Goal: Task Accomplishment & Management: Manage account settings

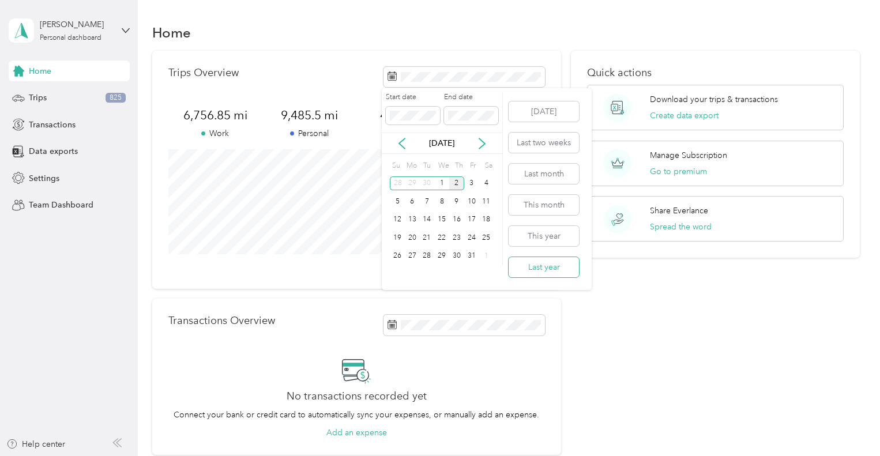
click at [528, 275] on button "Last year" at bounding box center [544, 267] width 70 height 20
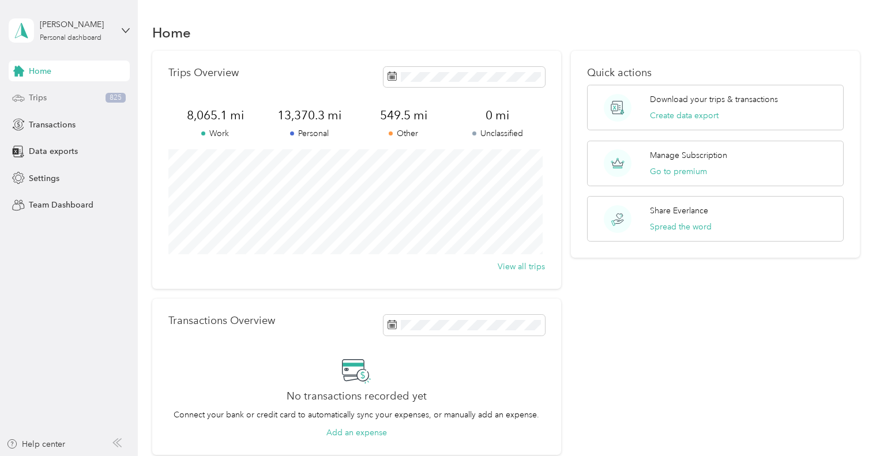
click at [31, 99] on span "Trips" at bounding box center [38, 98] width 18 height 12
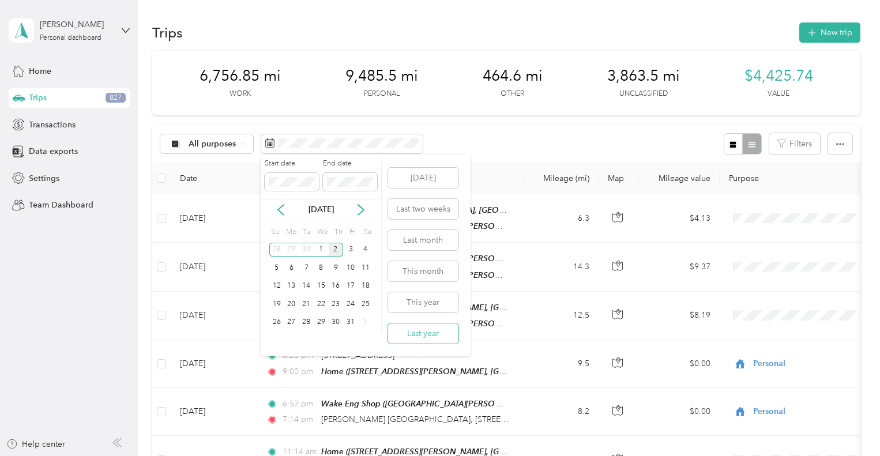
click at [414, 335] on button "Last year" at bounding box center [423, 334] width 70 height 20
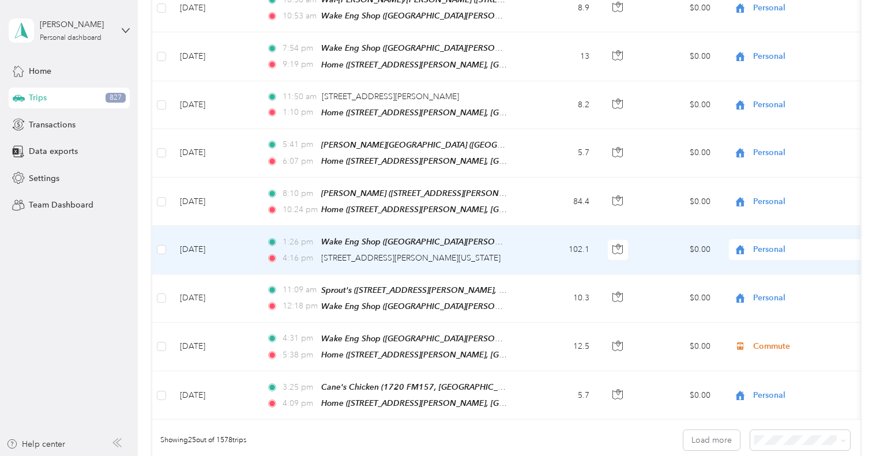
scroll to position [1038, 0]
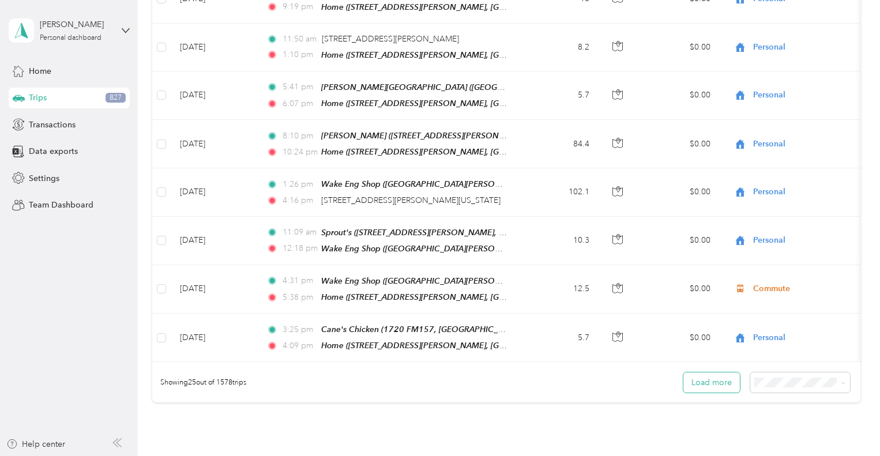
click at [723, 373] on button "Load more" at bounding box center [711, 383] width 57 height 20
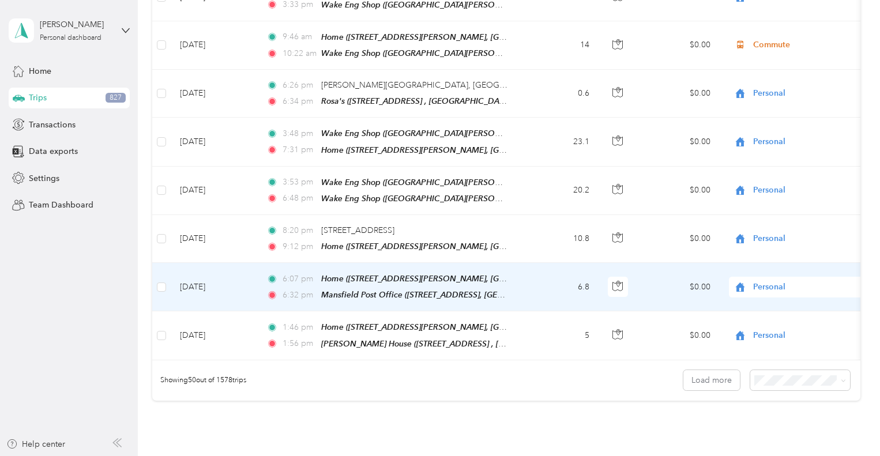
scroll to position [2312, 0]
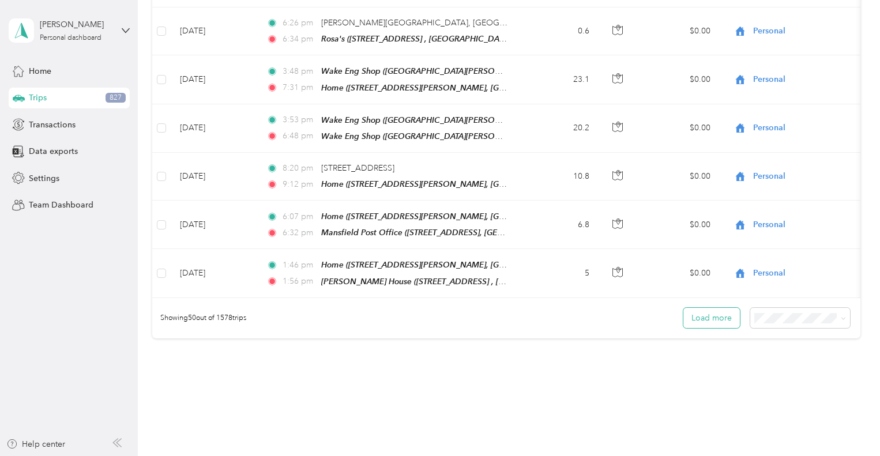
click at [713, 308] on button "Load more" at bounding box center [711, 318] width 57 height 20
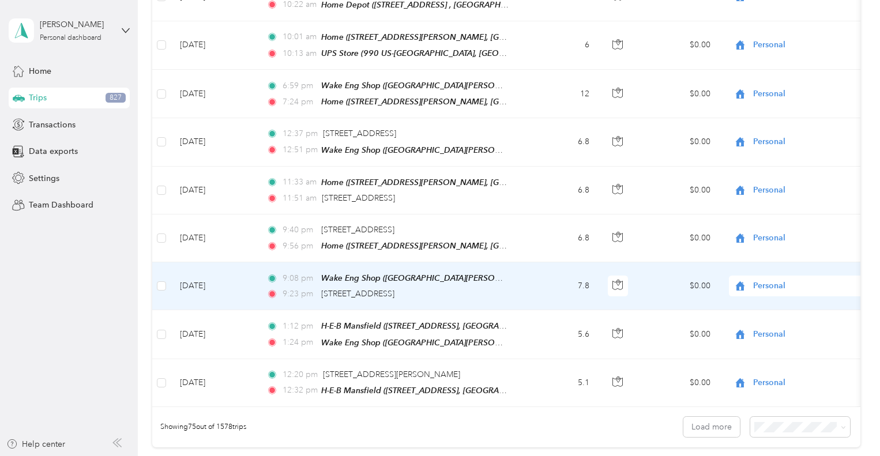
scroll to position [3465, 0]
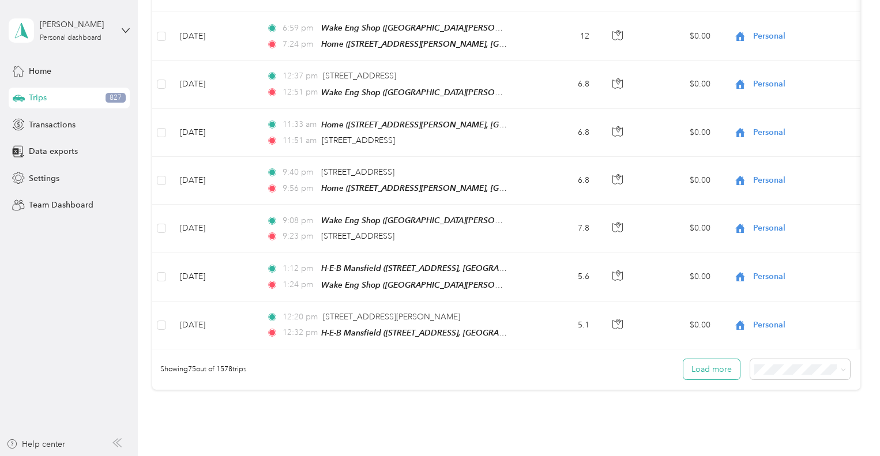
click at [713, 359] on button "Load more" at bounding box center [711, 369] width 57 height 20
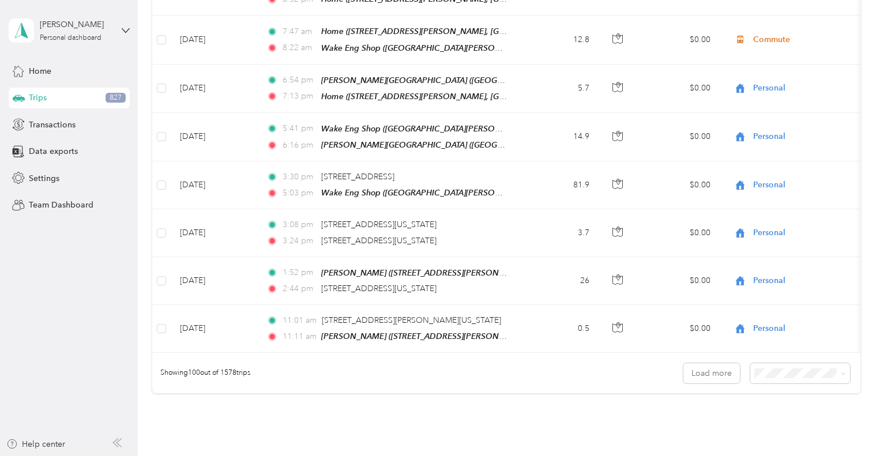
scroll to position [4676, 0]
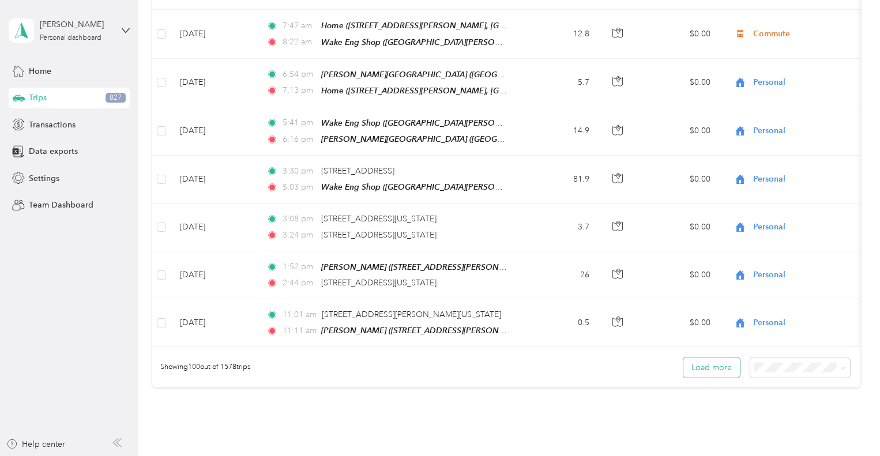
click at [716, 358] on button "Load more" at bounding box center [711, 368] width 57 height 20
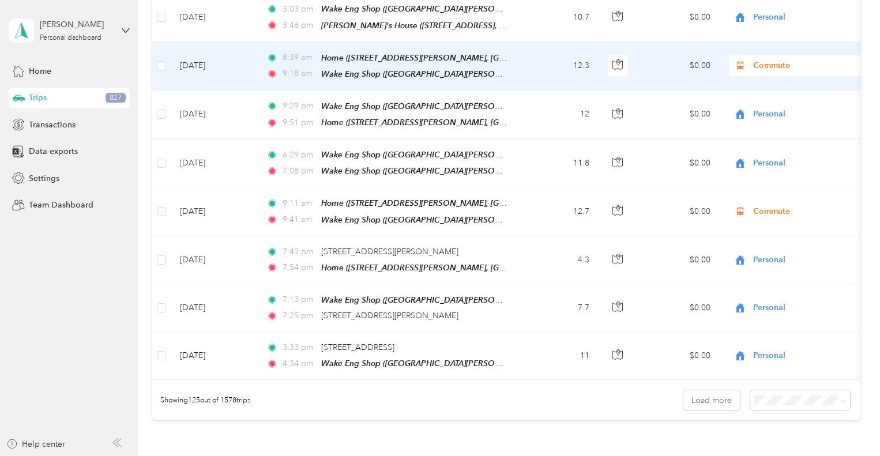
scroll to position [5861, 0]
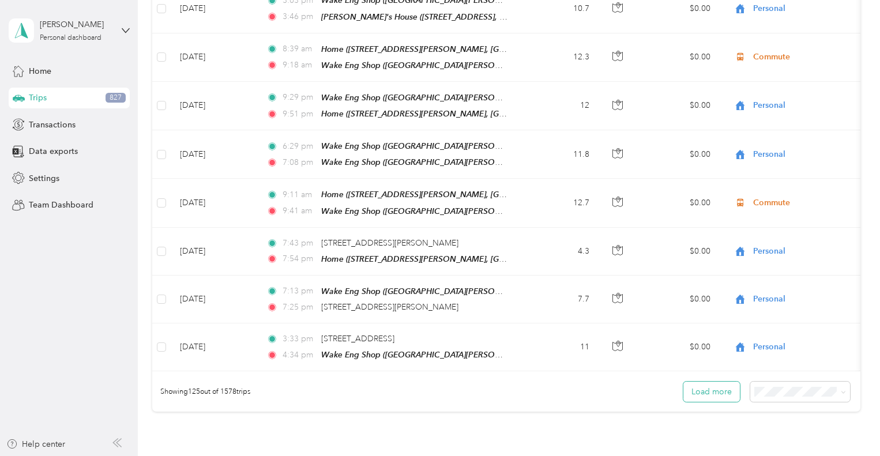
click at [706, 382] on button "Load more" at bounding box center [711, 392] width 57 height 20
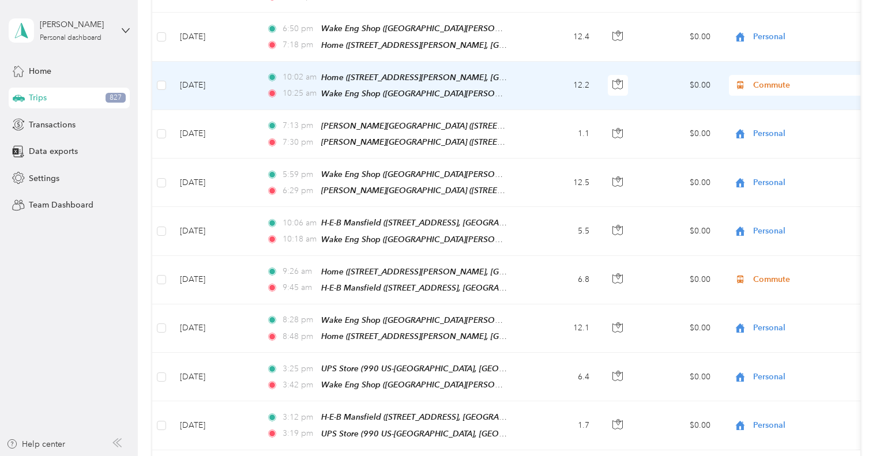
scroll to position [7014, 0]
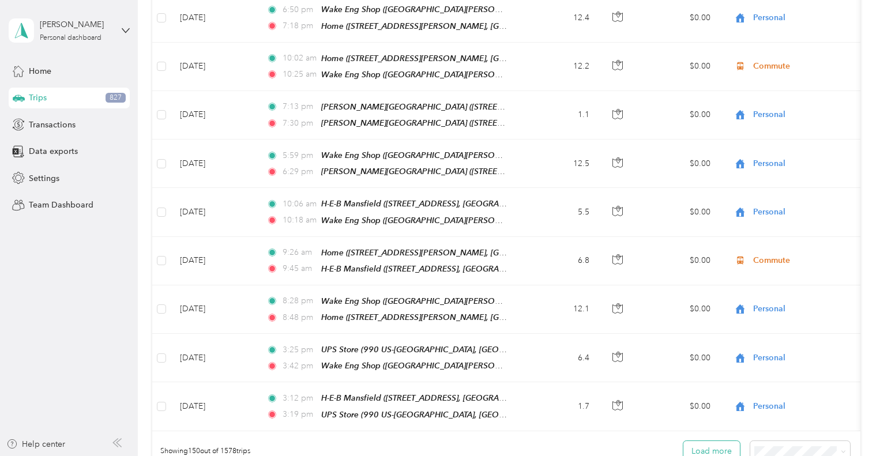
click at [716, 441] on button "Load more" at bounding box center [711, 451] width 57 height 20
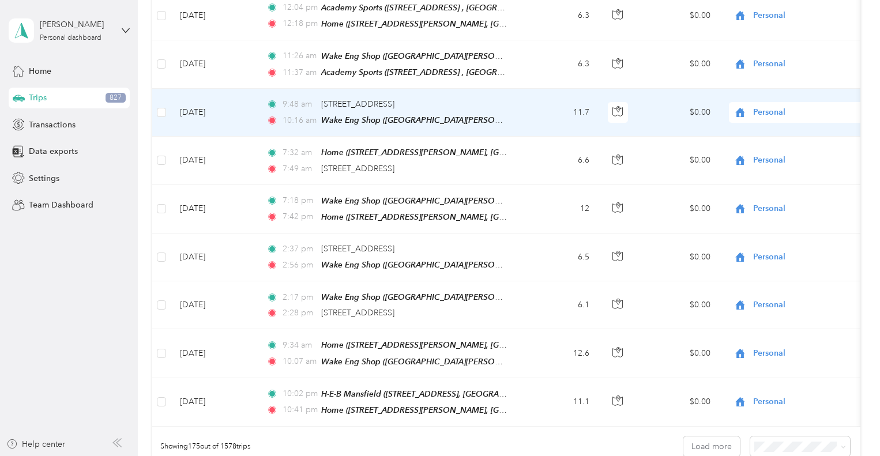
scroll to position [8226, 0]
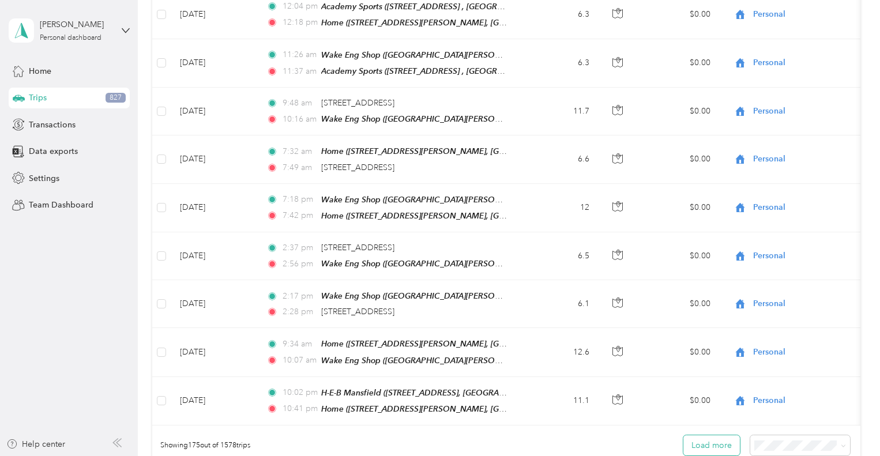
click at [709, 435] on button "Load more" at bounding box center [711, 445] width 57 height 20
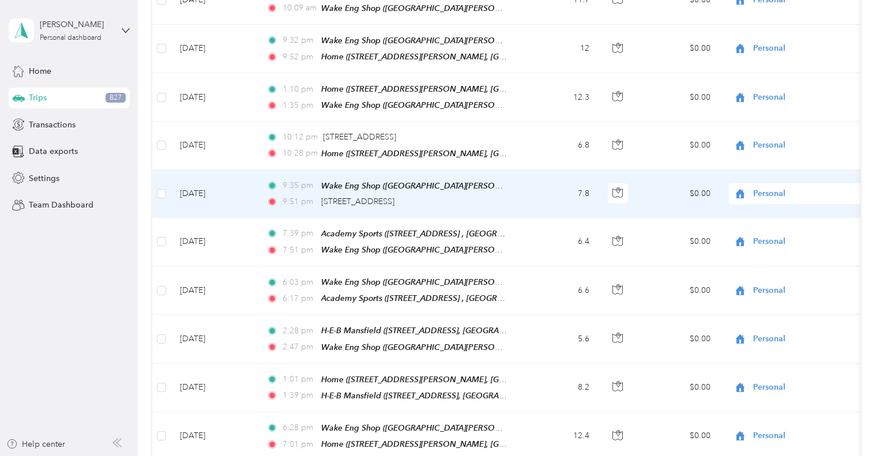
scroll to position [9409, 0]
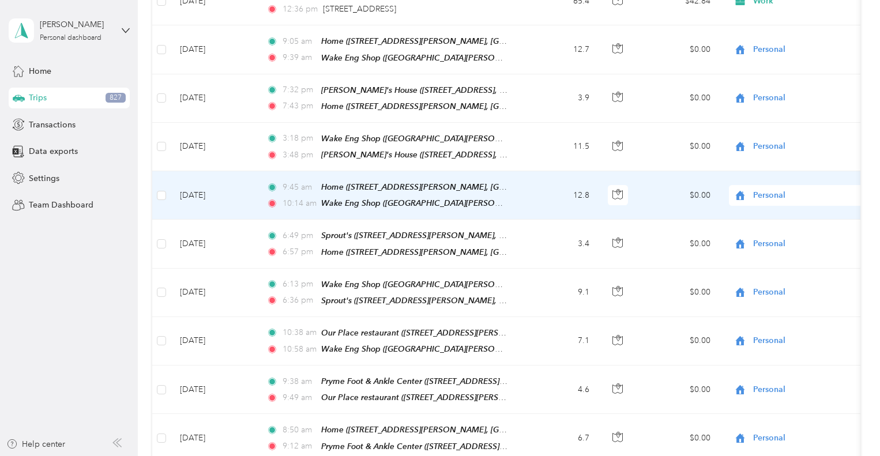
scroll to position [10505, 0]
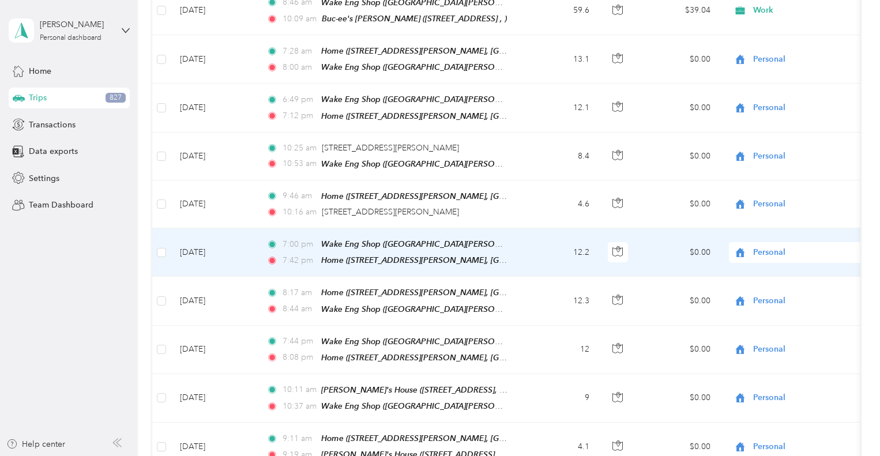
scroll to position [11774, 0]
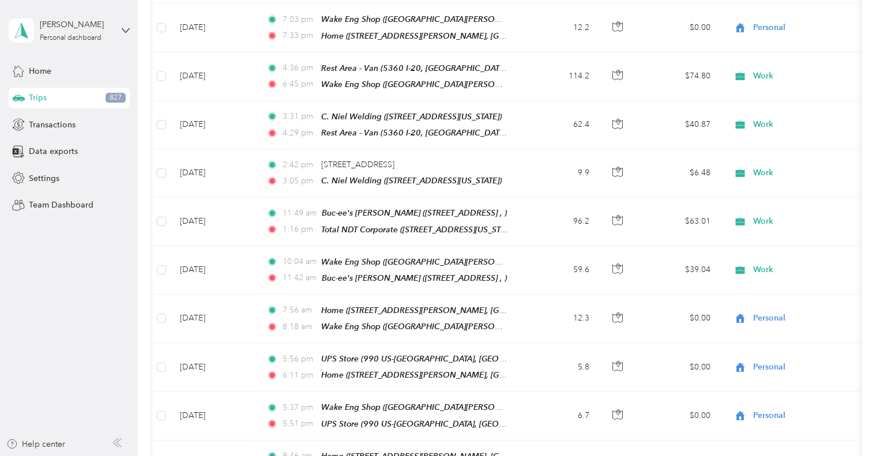
scroll to position [12869, 0]
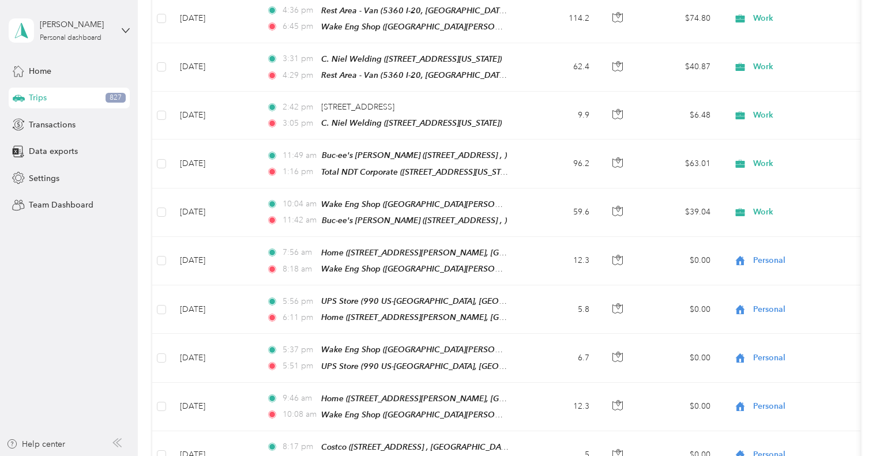
click at [780, 305] on span "Personal" at bounding box center [810, 301] width 107 height 12
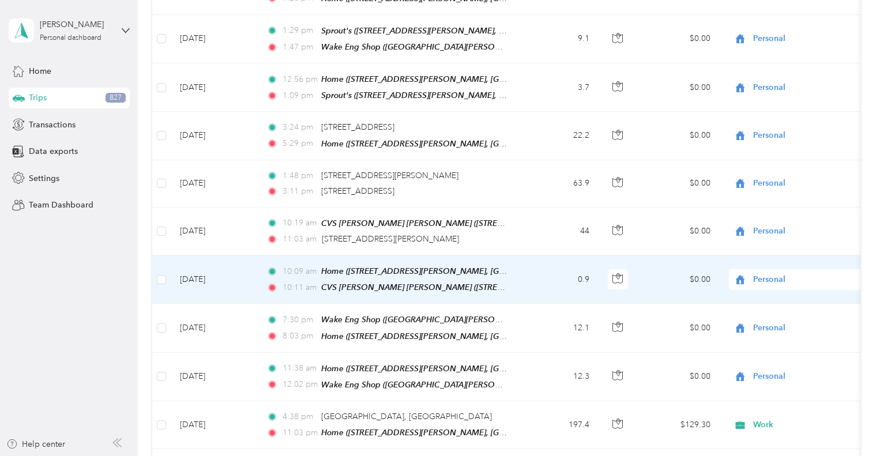
scroll to position [14080, 0]
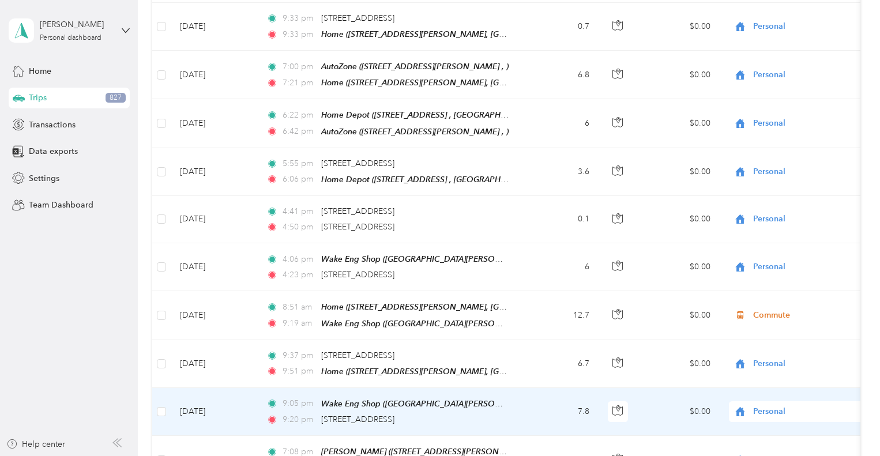
scroll to position [15291, 0]
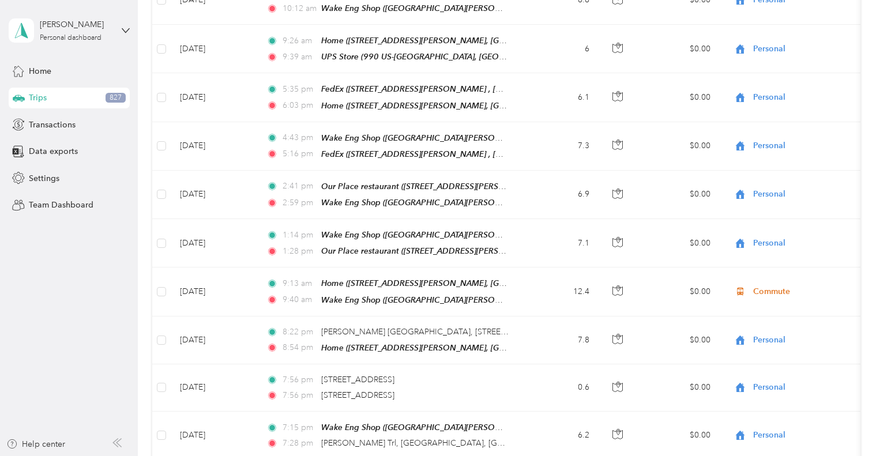
scroll to position [16503, 0]
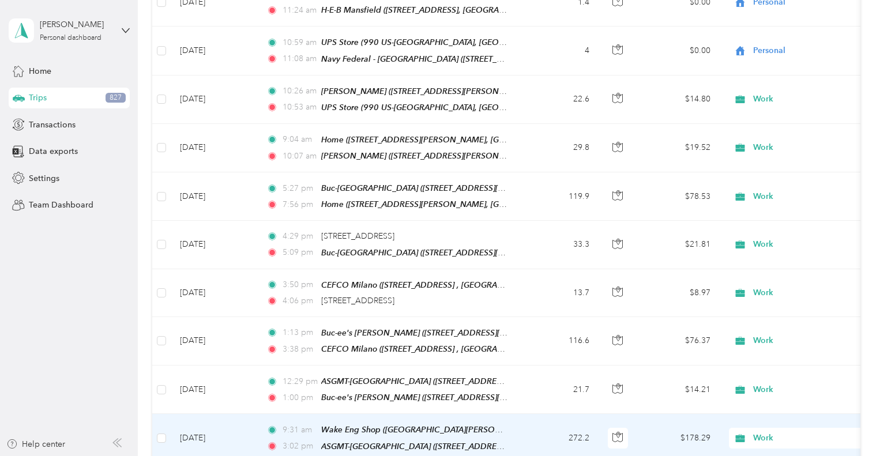
scroll to position [17656, 0]
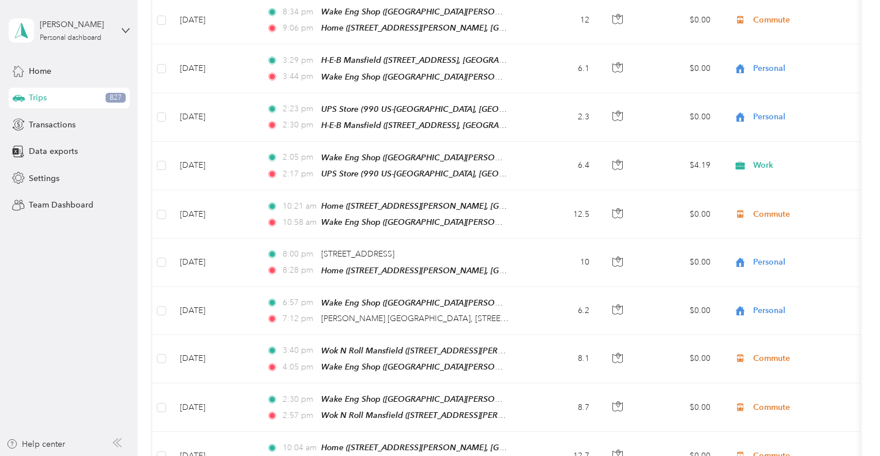
scroll to position [18809, 0]
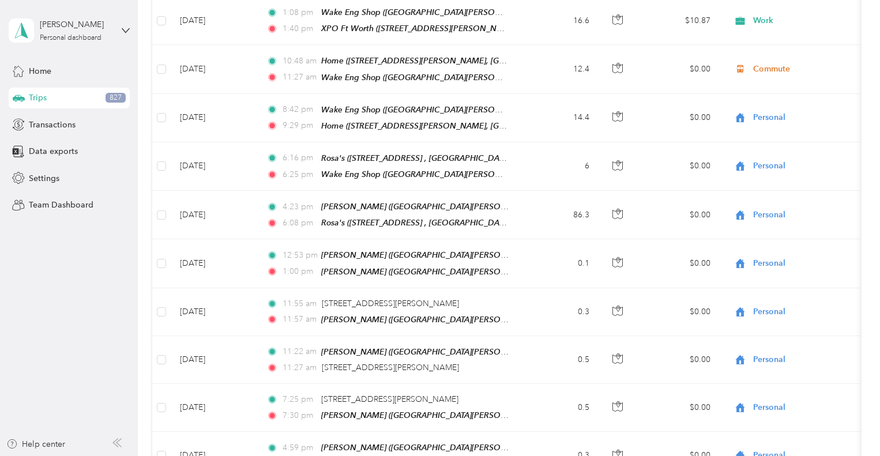
scroll to position [19905, 0]
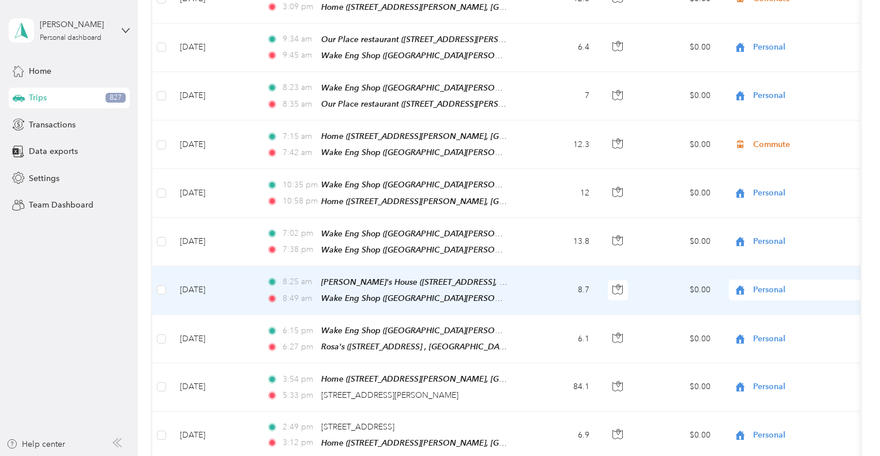
scroll to position [21174, 0]
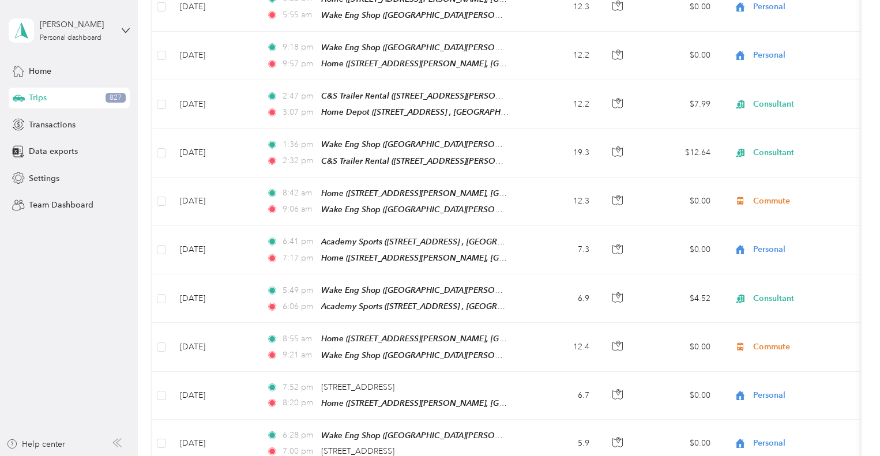
scroll to position [22385, 0]
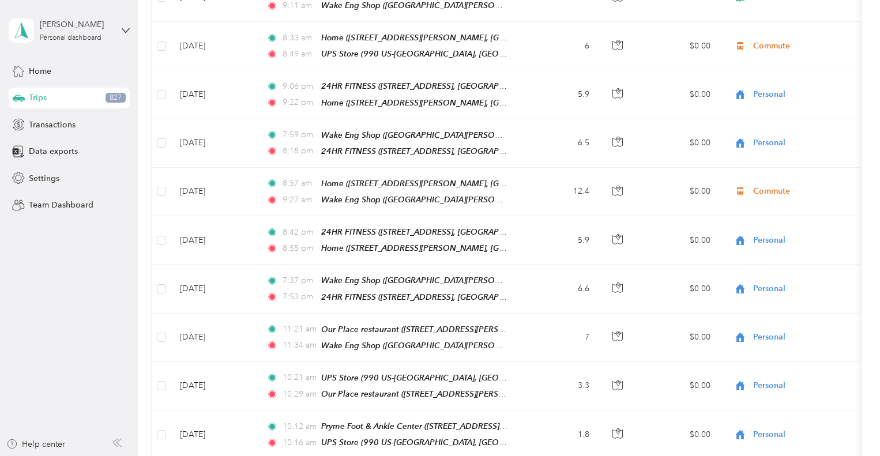
scroll to position [23605, 0]
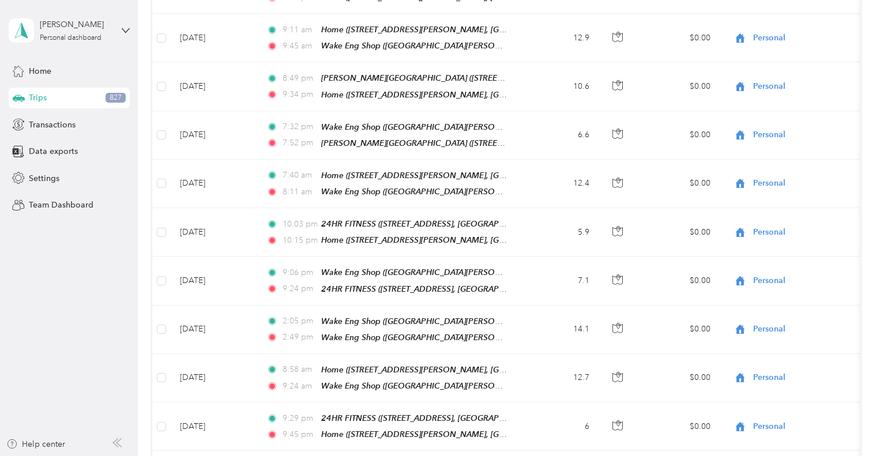
scroll to position [24758, 0]
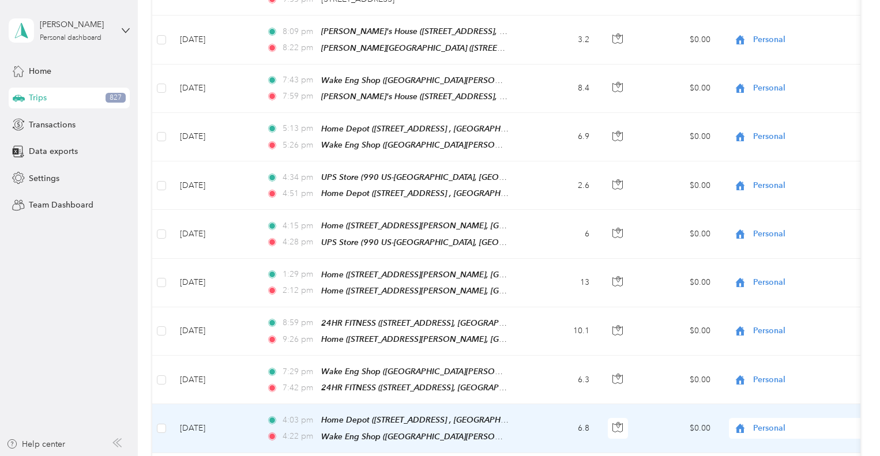
scroll to position [25969, 0]
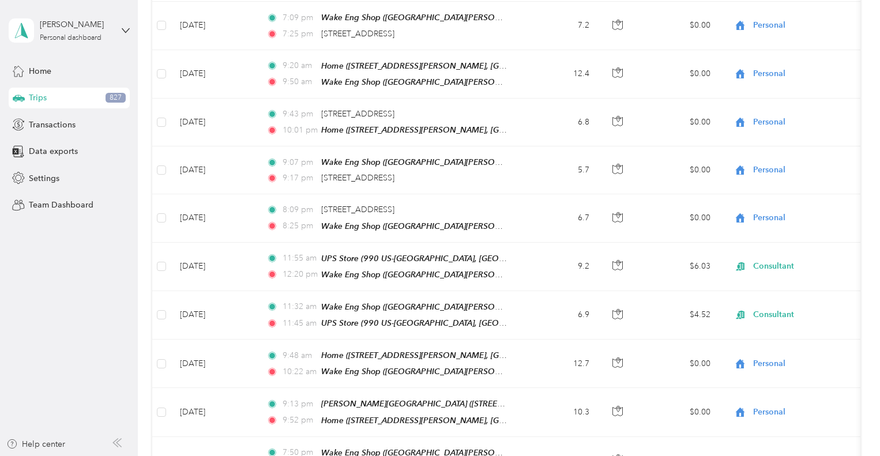
scroll to position [27153, 0]
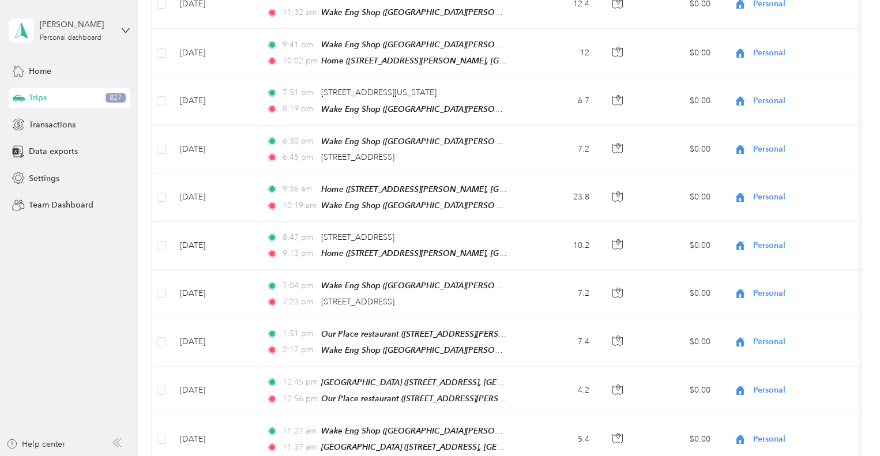
scroll to position [0, 0]
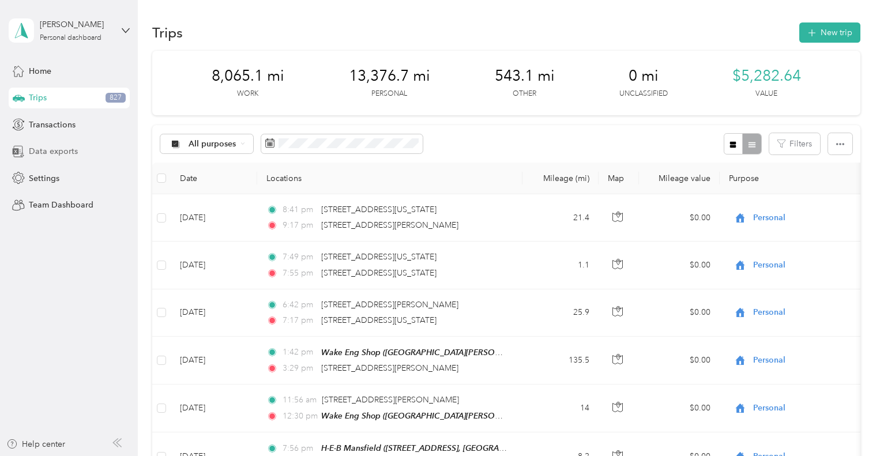
click at [36, 149] on span "Data exports" at bounding box center [53, 151] width 49 height 12
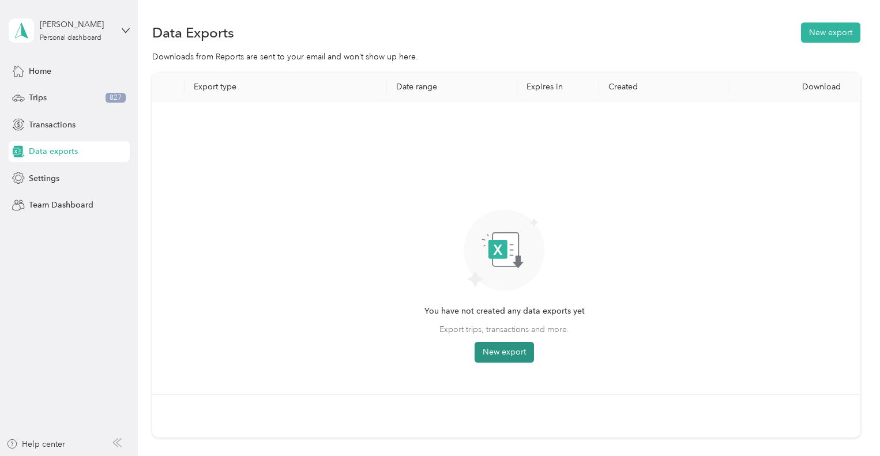
click at [511, 353] on button "New export" at bounding box center [504, 352] width 59 height 21
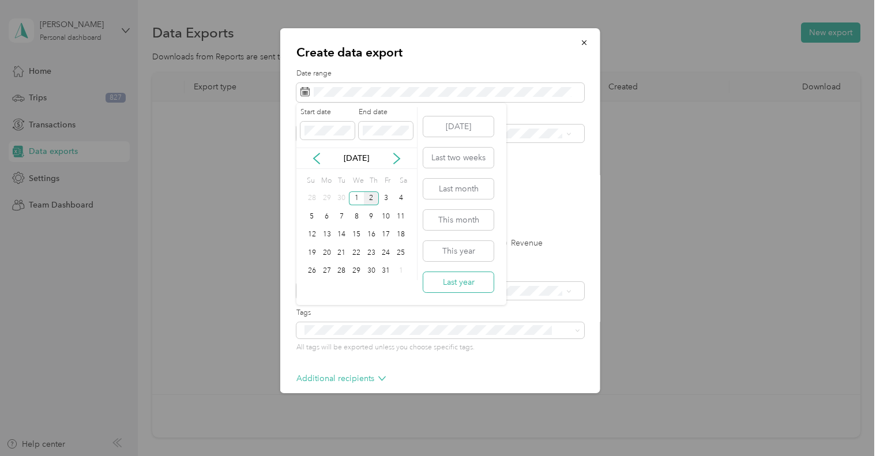
click at [443, 283] on button "Last year" at bounding box center [458, 282] width 70 height 20
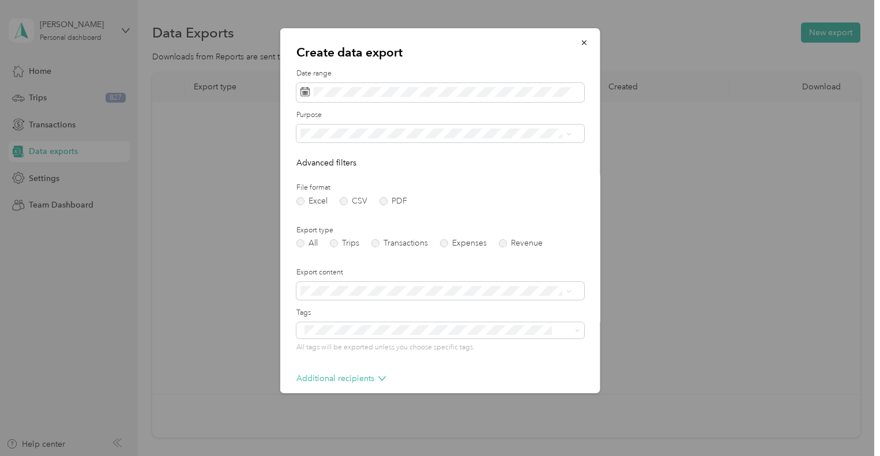
scroll to position [54, 0]
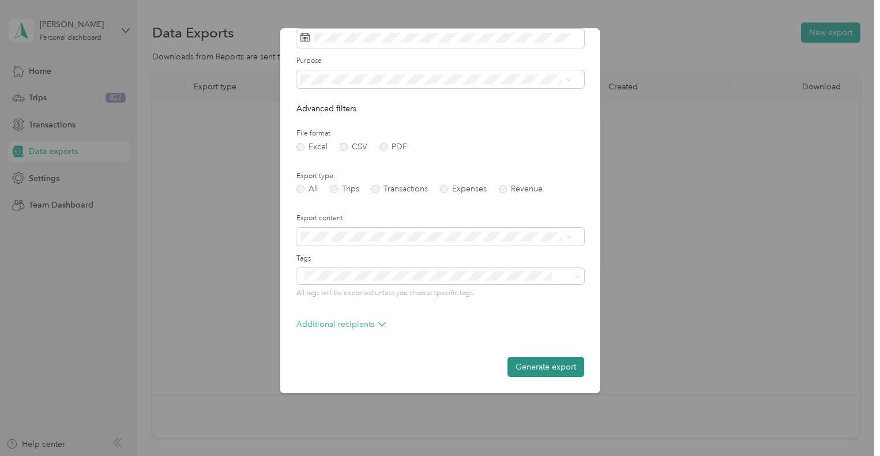
click at [543, 370] on button "Generate export" at bounding box center [545, 367] width 77 height 20
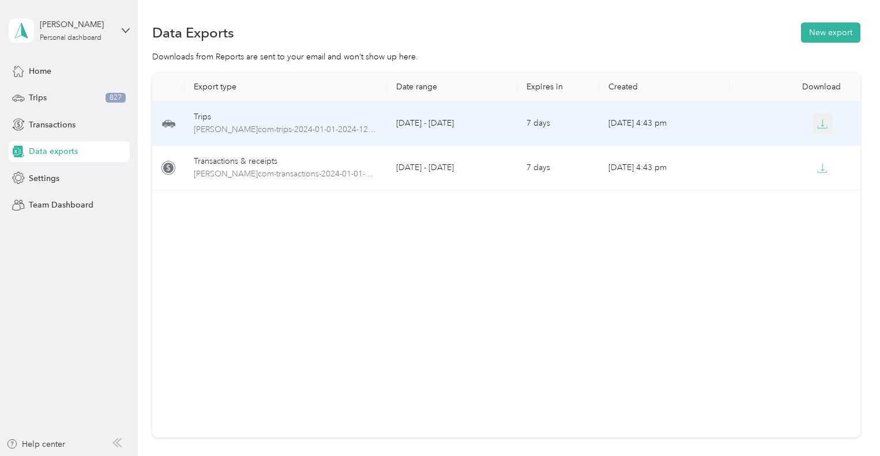
click at [821, 123] on icon "button" at bounding box center [822, 124] width 10 height 10
